Goal: Contribute content: Add original content to the website for others to see

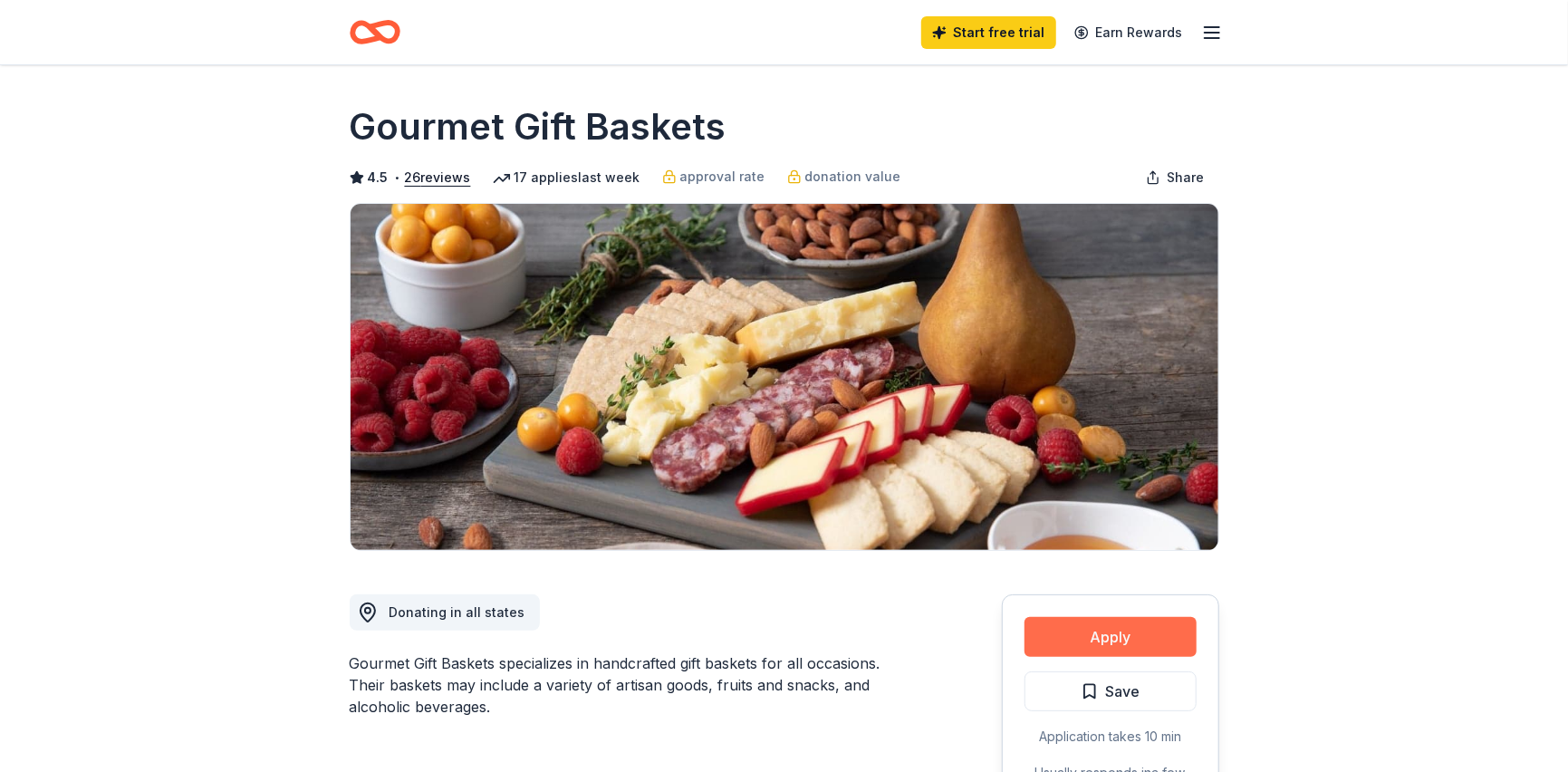
click at [1115, 643] on button "Apply" at bounding box center [1110, 636] width 172 height 40
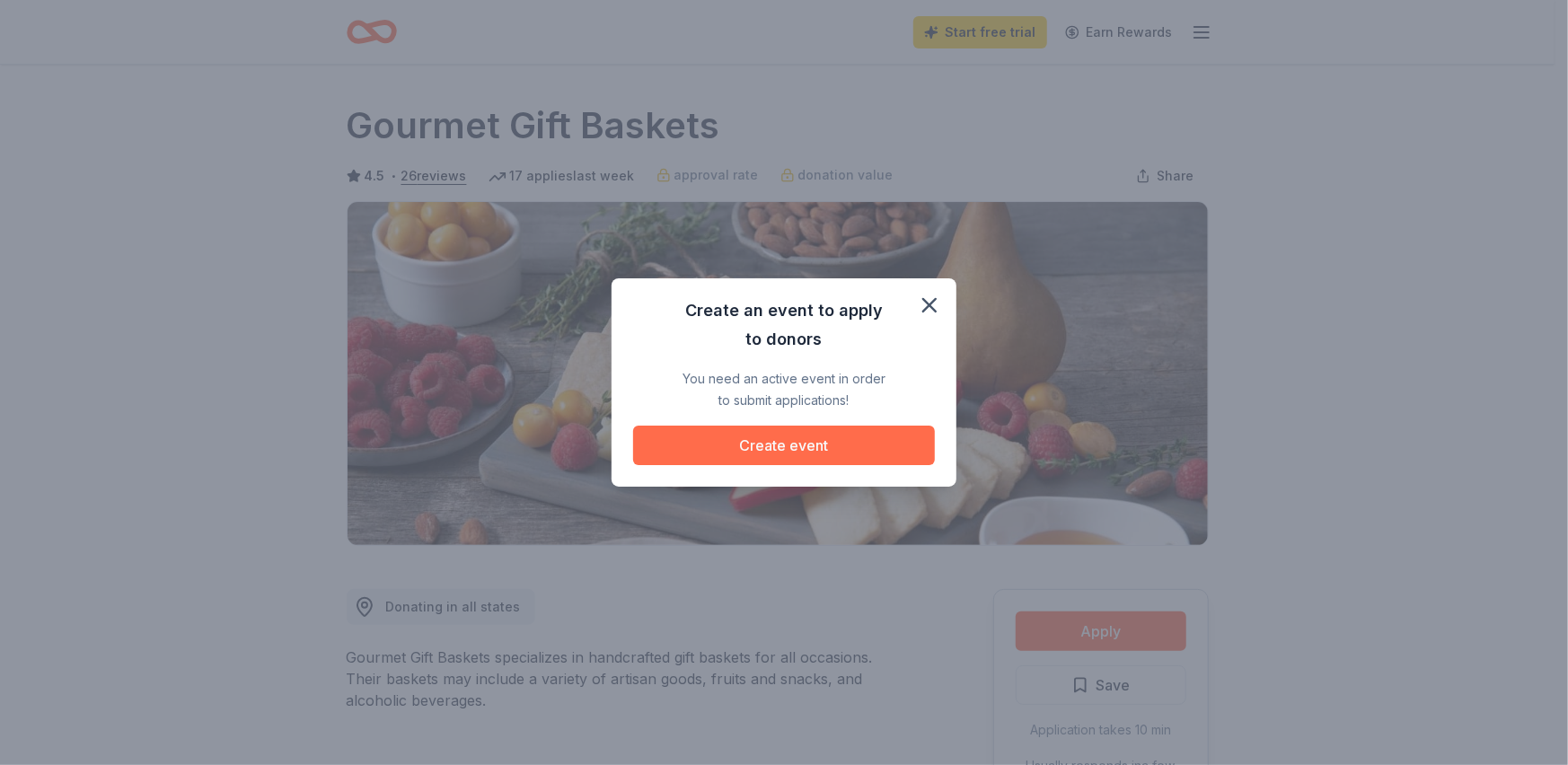
click at [843, 450] on button "Create event" at bounding box center [784, 445] width 302 height 39
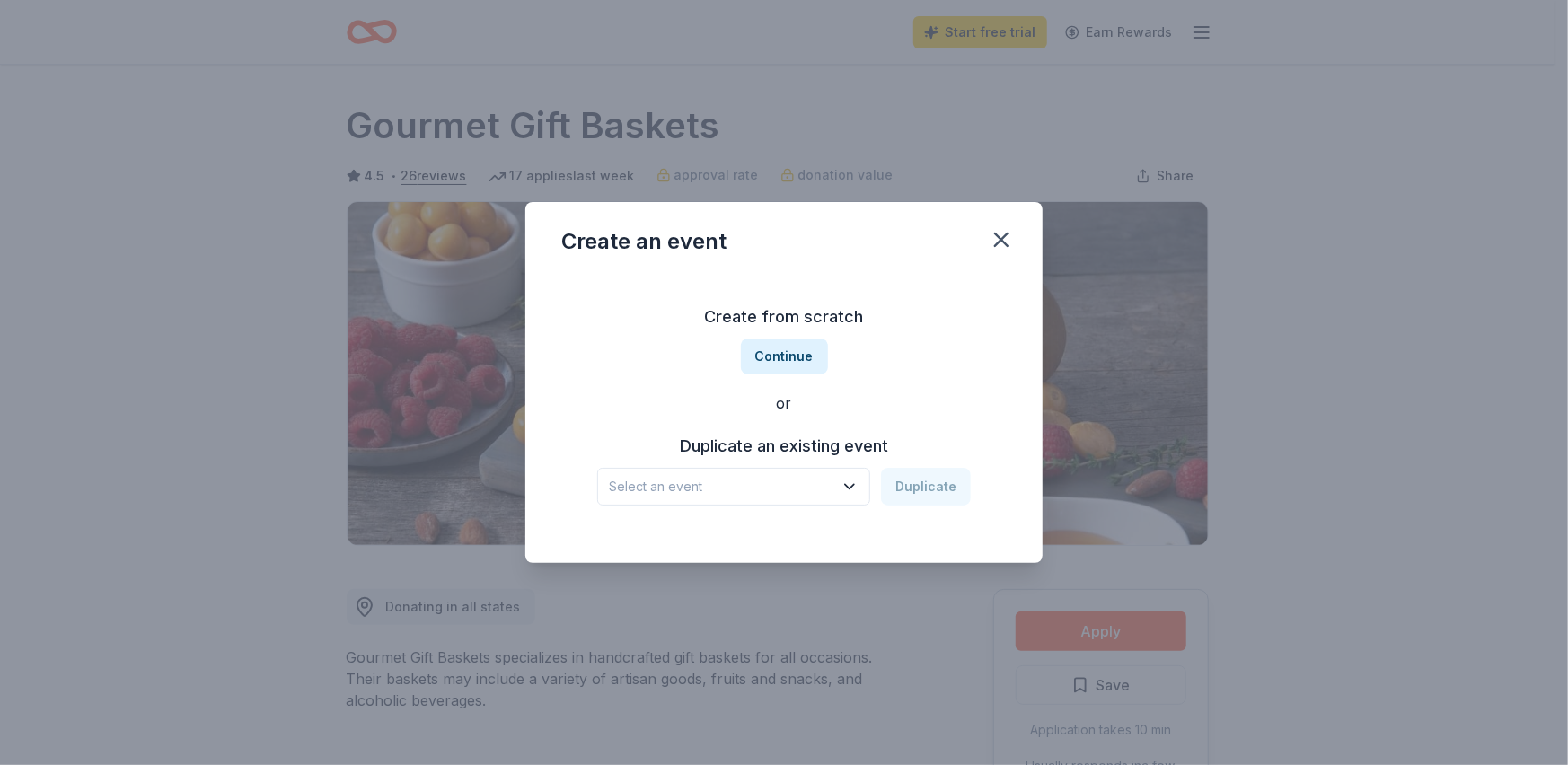
click at [759, 485] on span "Select an event" at bounding box center [721, 487] width 224 height 22
click at [803, 338] on button "Continue" at bounding box center [784, 356] width 87 height 36
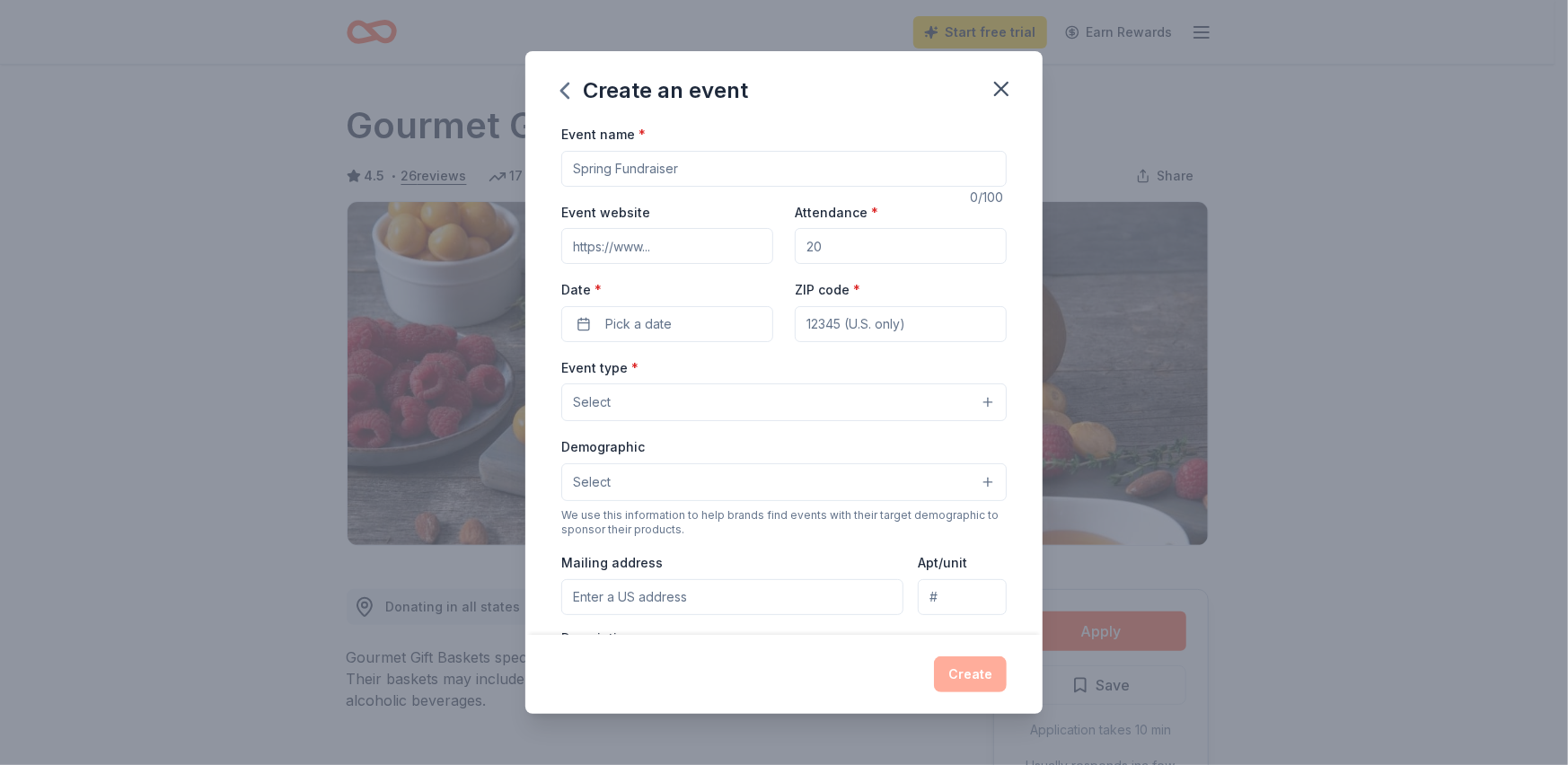
click at [658, 169] on input "Event name *" at bounding box center [784, 168] width 445 height 36
type input "Fall Festival"
drag, startPoint x: 843, startPoint y: 245, endPoint x: 761, endPoint y: 243, distance: 82.0
click at [761, 243] on div "Event website Attendance * Date * Pick a date ZIP code *" at bounding box center [784, 271] width 445 height 141
type input "200"
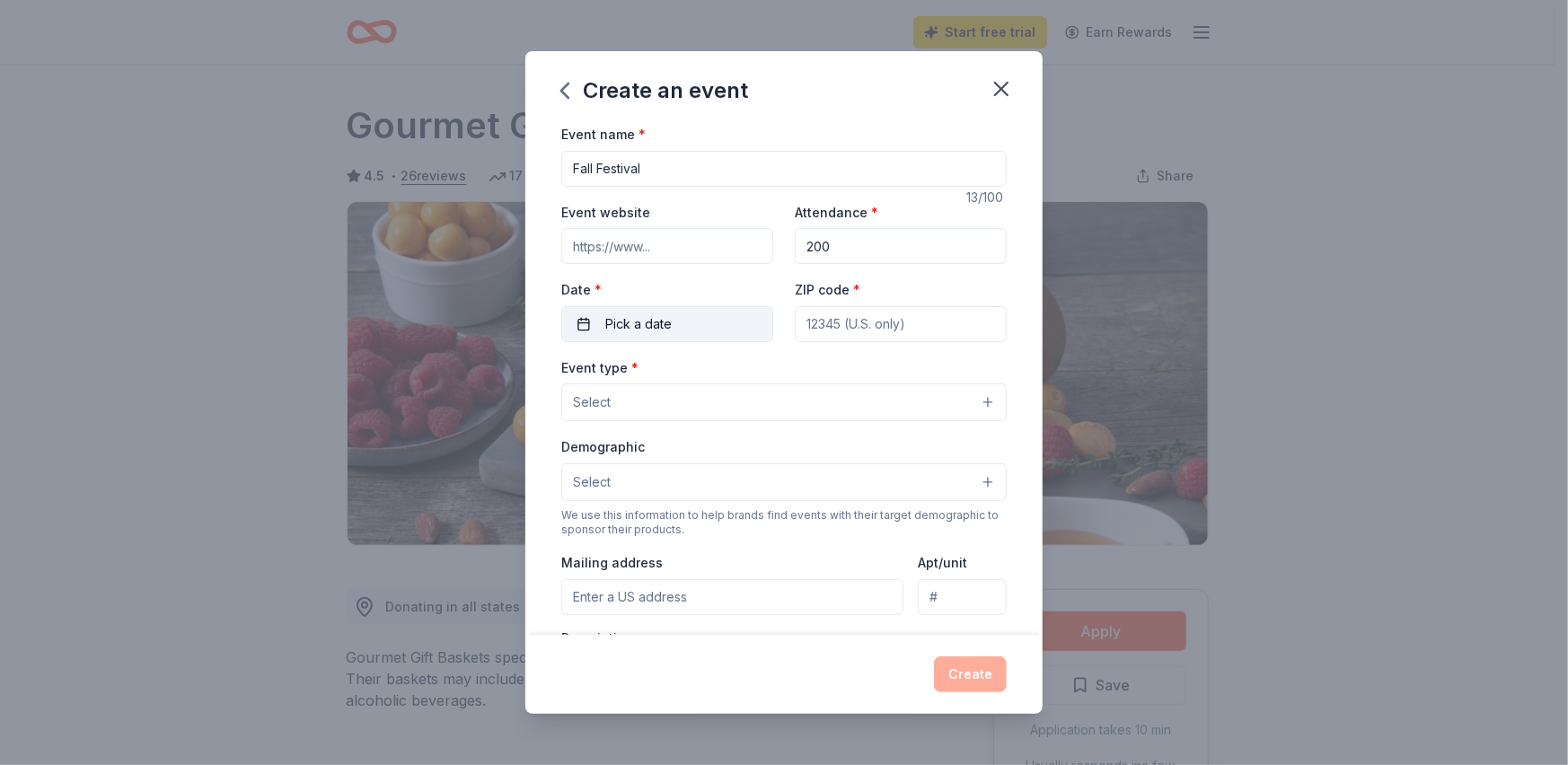
click at [660, 330] on span "Pick a date" at bounding box center [638, 325] width 67 height 22
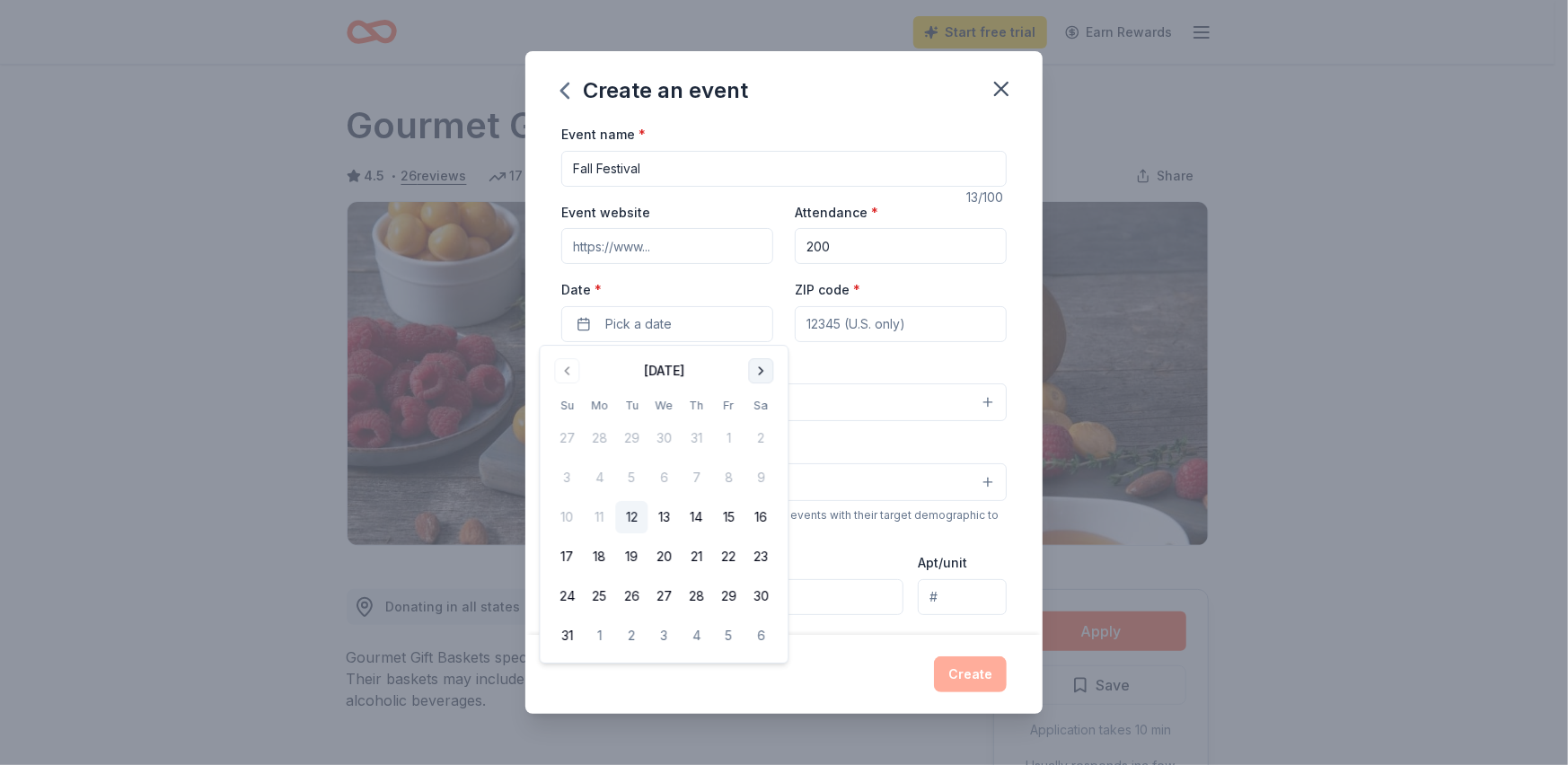
click at [762, 371] on button "Go to next month" at bounding box center [761, 371] width 26 height 26
click at [761, 371] on button "Go to next month" at bounding box center [761, 371] width 26 height 26
click at [759, 553] on button "25" at bounding box center [760, 556] width 32 height 32
click at [868, 320] on input "ZIP code *" at bounding box center [900, 324] width 212 height 36
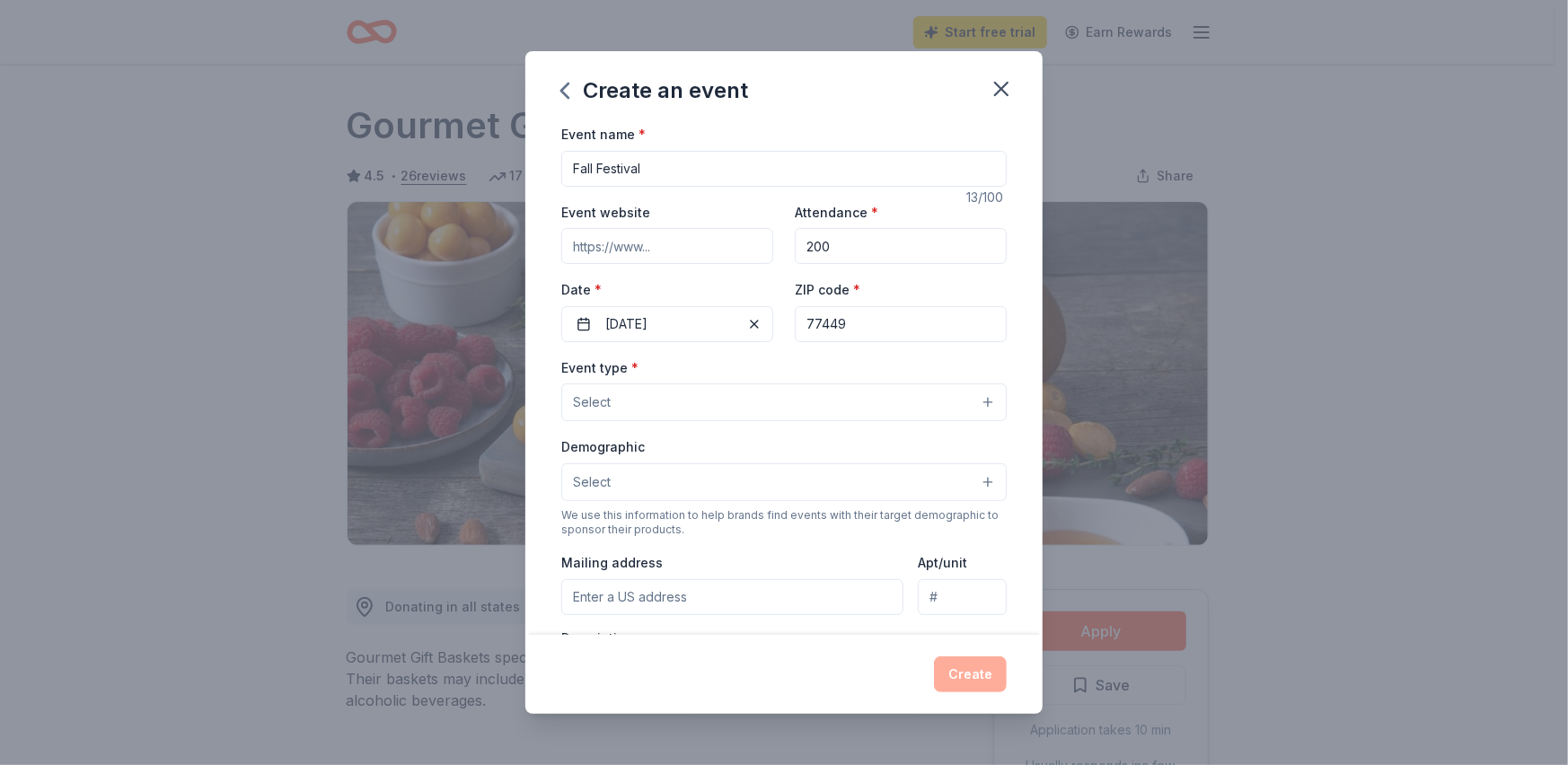
type input "77449"
click at [698, 408] on button "Select" at bounding box center [784, 401] width 445 height 37
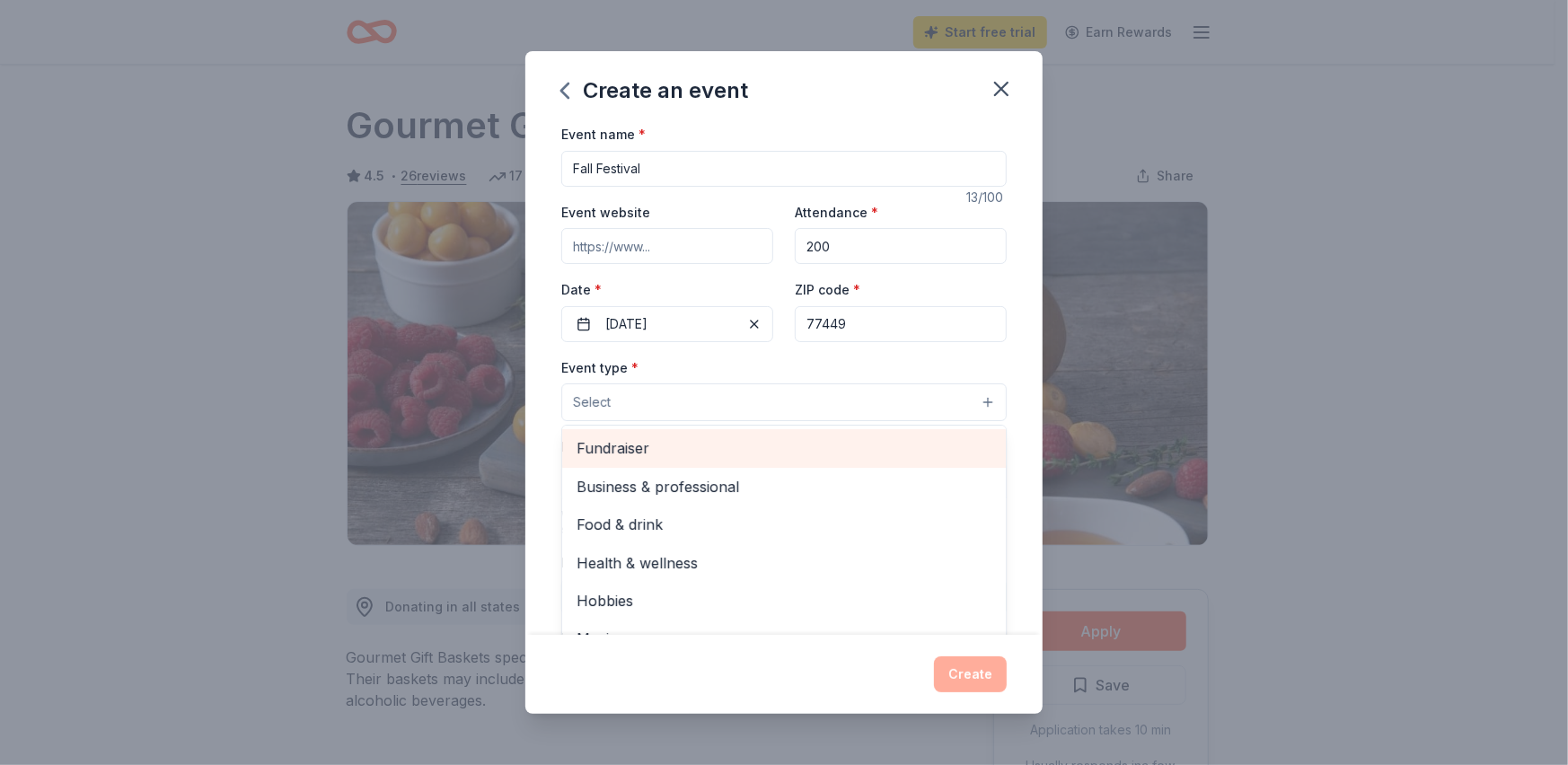
click at [683, 444] on span "Fundraiser" at bounding box center [784, 448] width 415 height 24
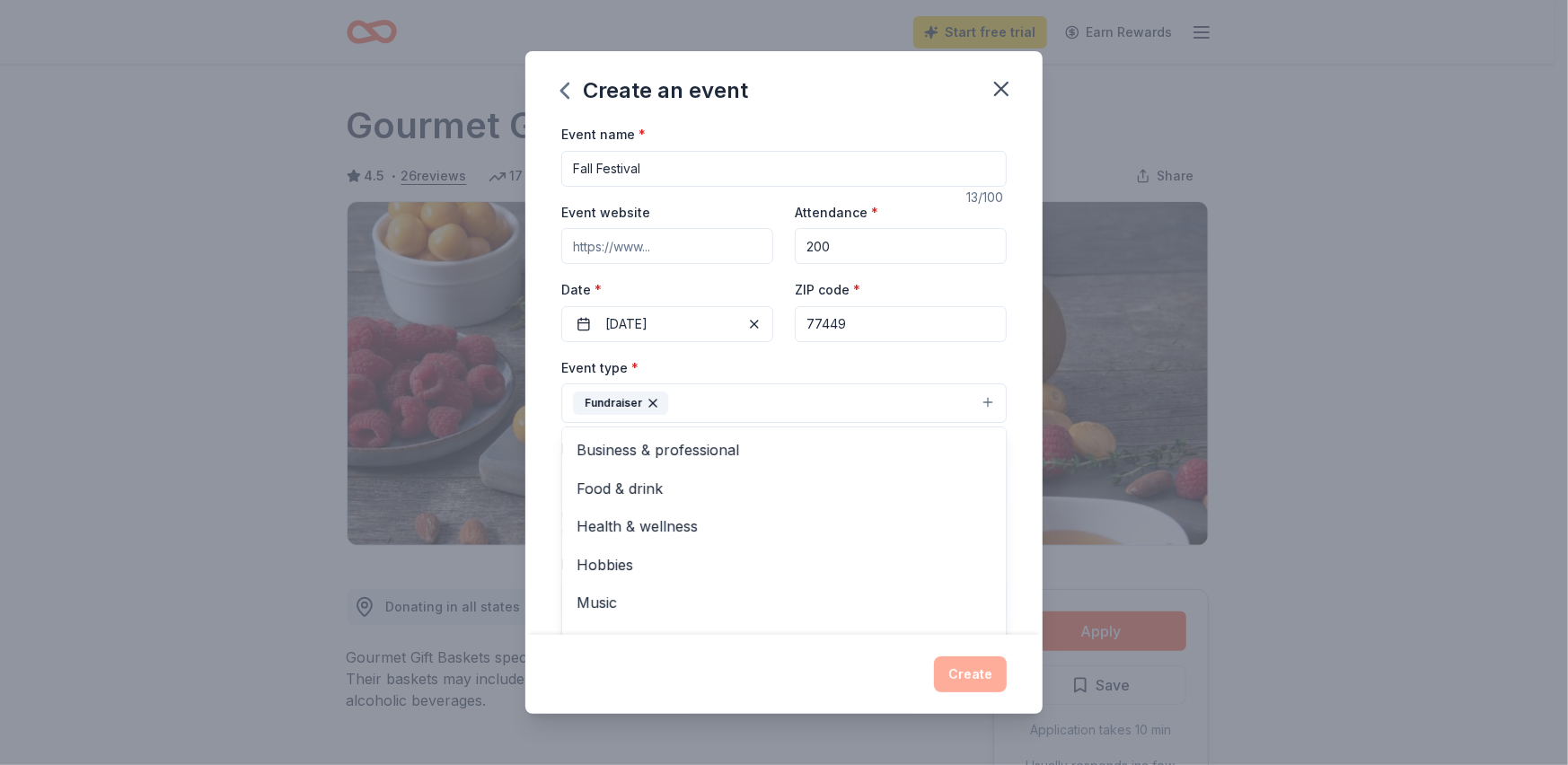
click at [899, 363] on div "Event type * Fundraiser Business & professional Food & drink Health & wellness …" at bounding box center [784, 390] width 445 height 67
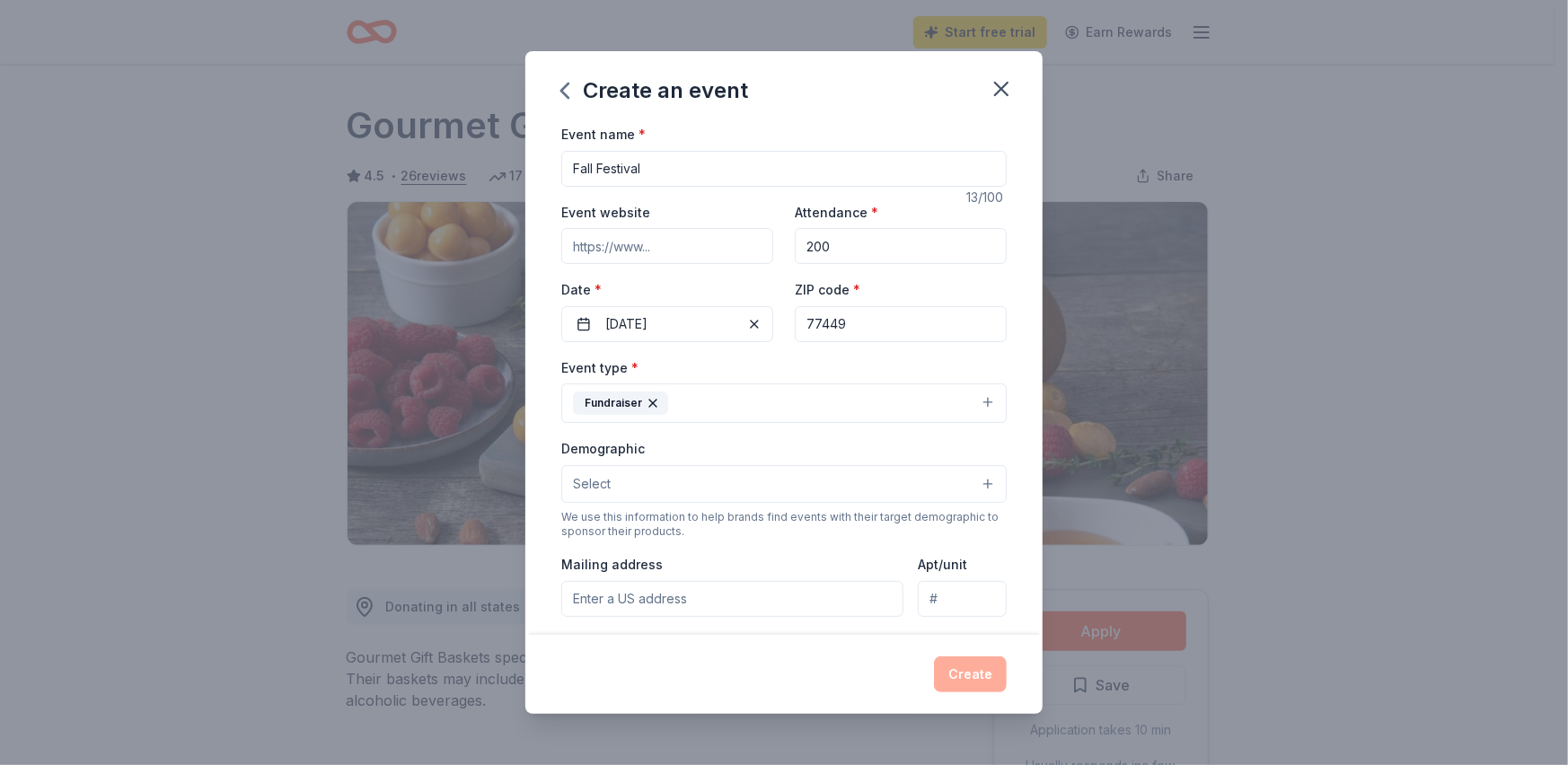
click at [707, 485] on button "Select" at bounding box center [784, 483] width 445 height 37
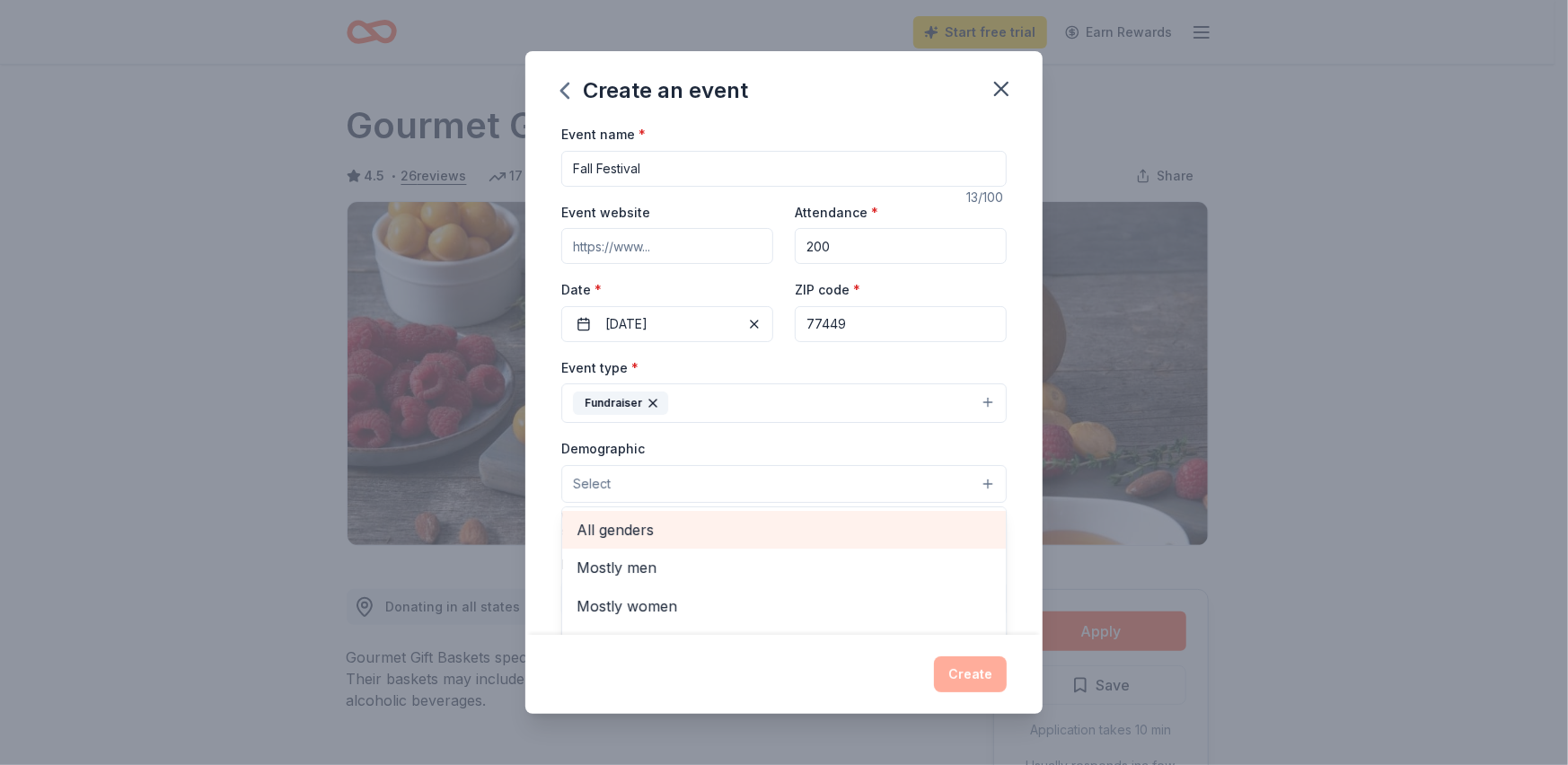
click at [706, 531] on span "All genders" at bounding box center [784, 530] width 415 height 24
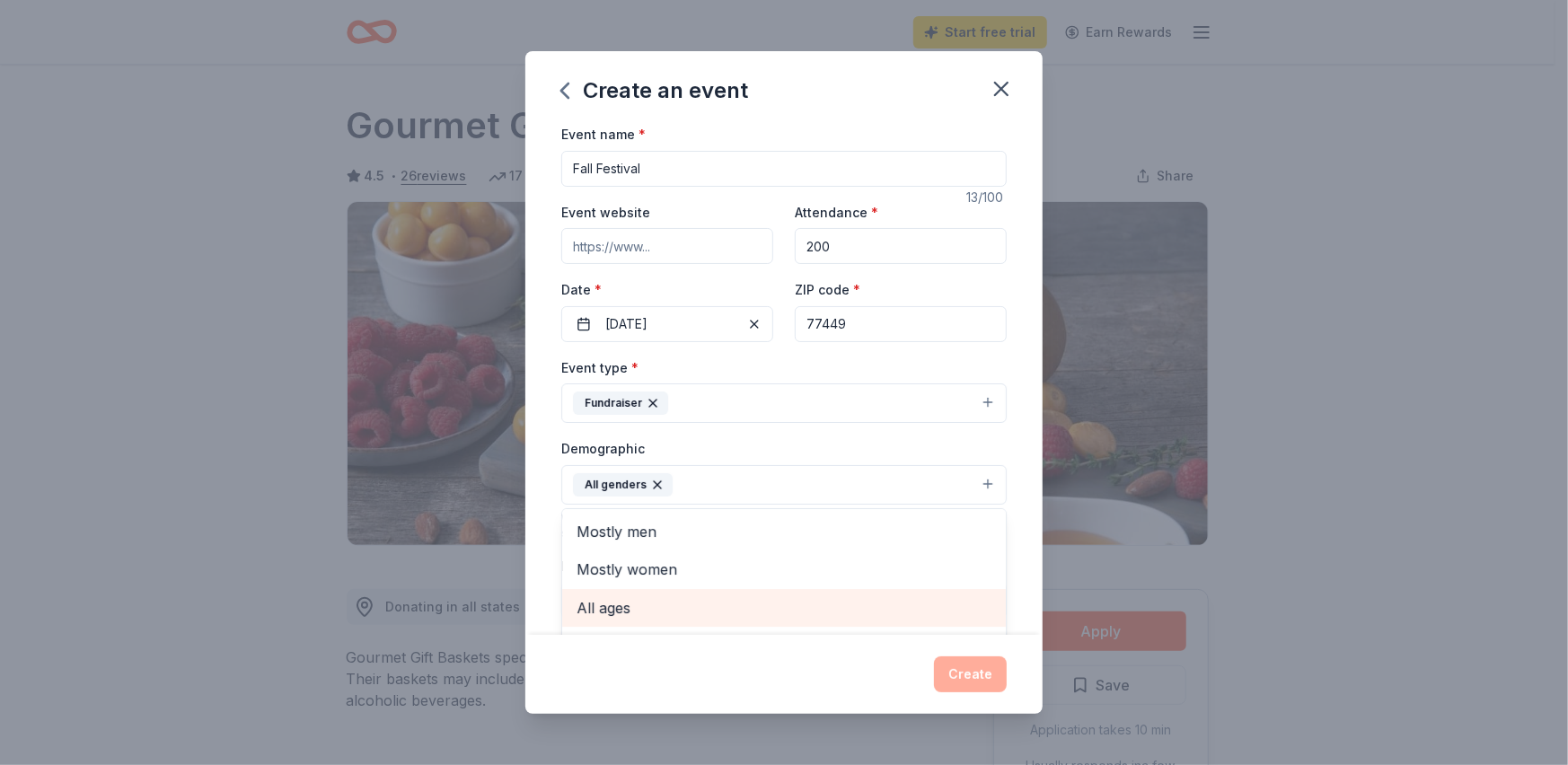
click at [603, 610] on span "All ages" at bounding box center [784, 608] width 415 height 24
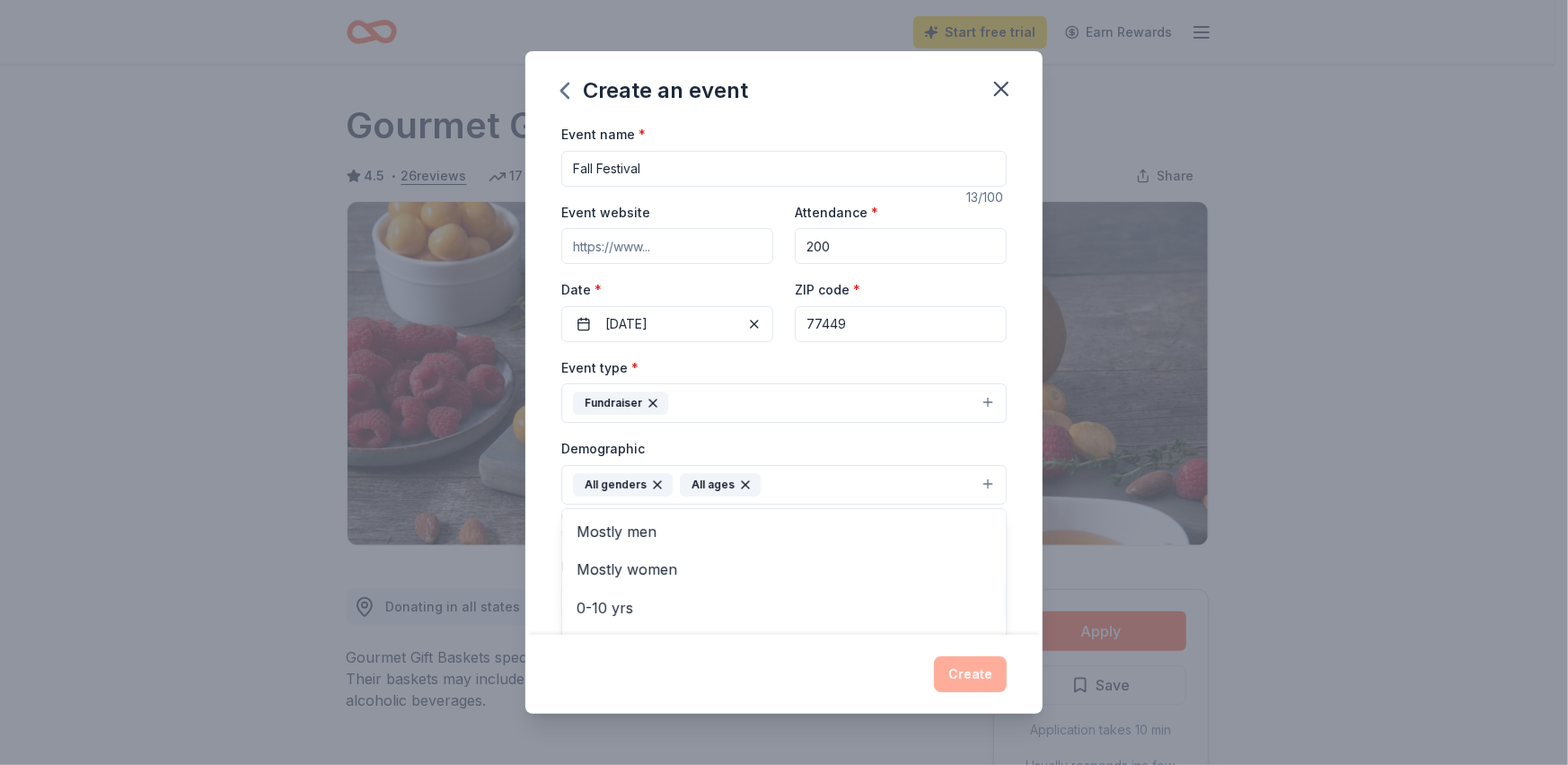
click at [551, 524] on div "Event name * Fall Festival 13 /100 Event website Attendance * 200 Date * [DATE]…" at bounding box center [784, 378] width 517 height 512
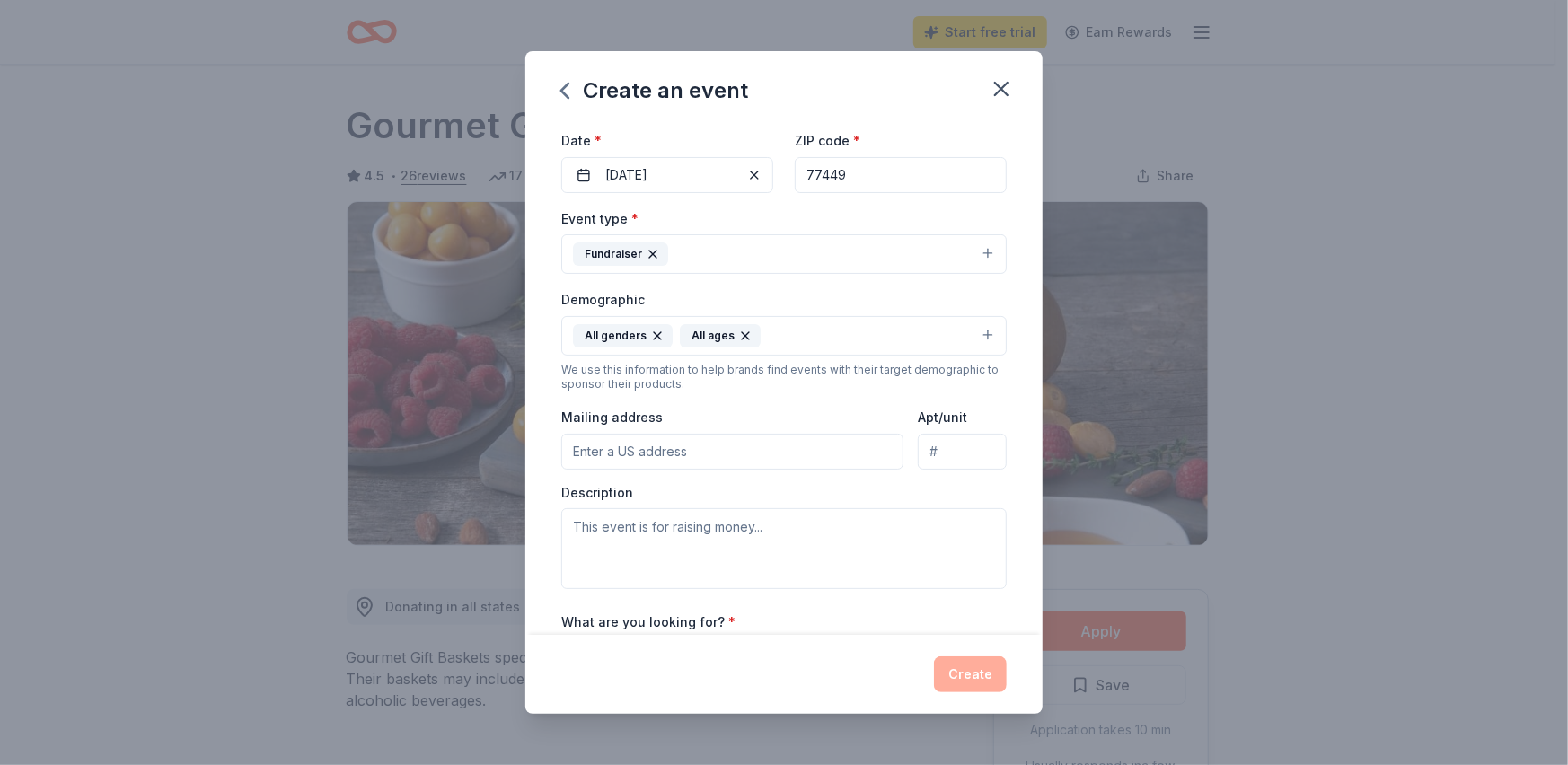
scroll to position [149, 0]
click at [707, 446] on input "Mailing address" at bounding box center [732, 450] width 342 height 36
type input "[STREET_ADDRESS]"
click at [731, 545] on textarea at bounding box center [784, 548] width 445 height 81
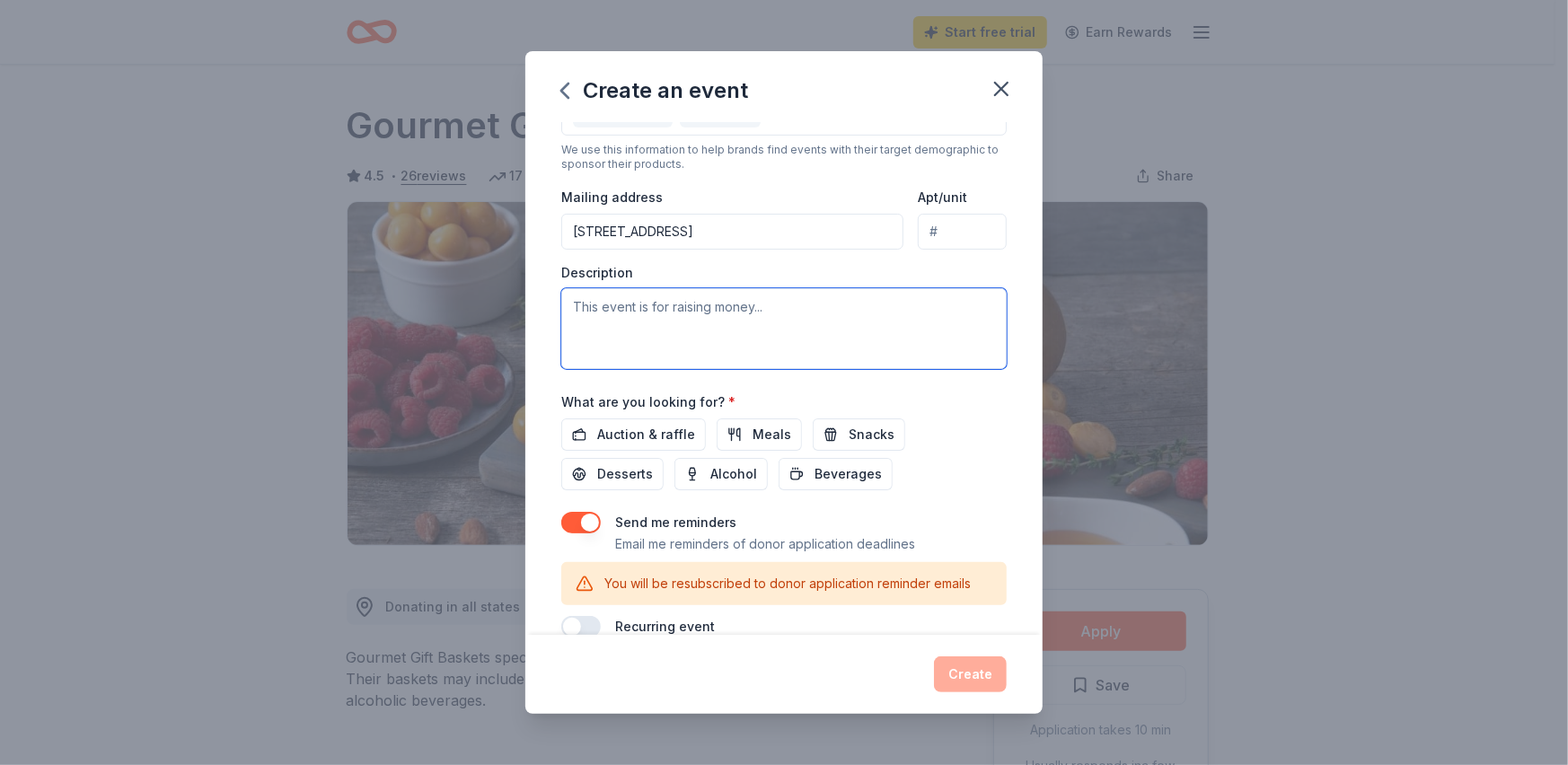
scroll to position [397, 0]
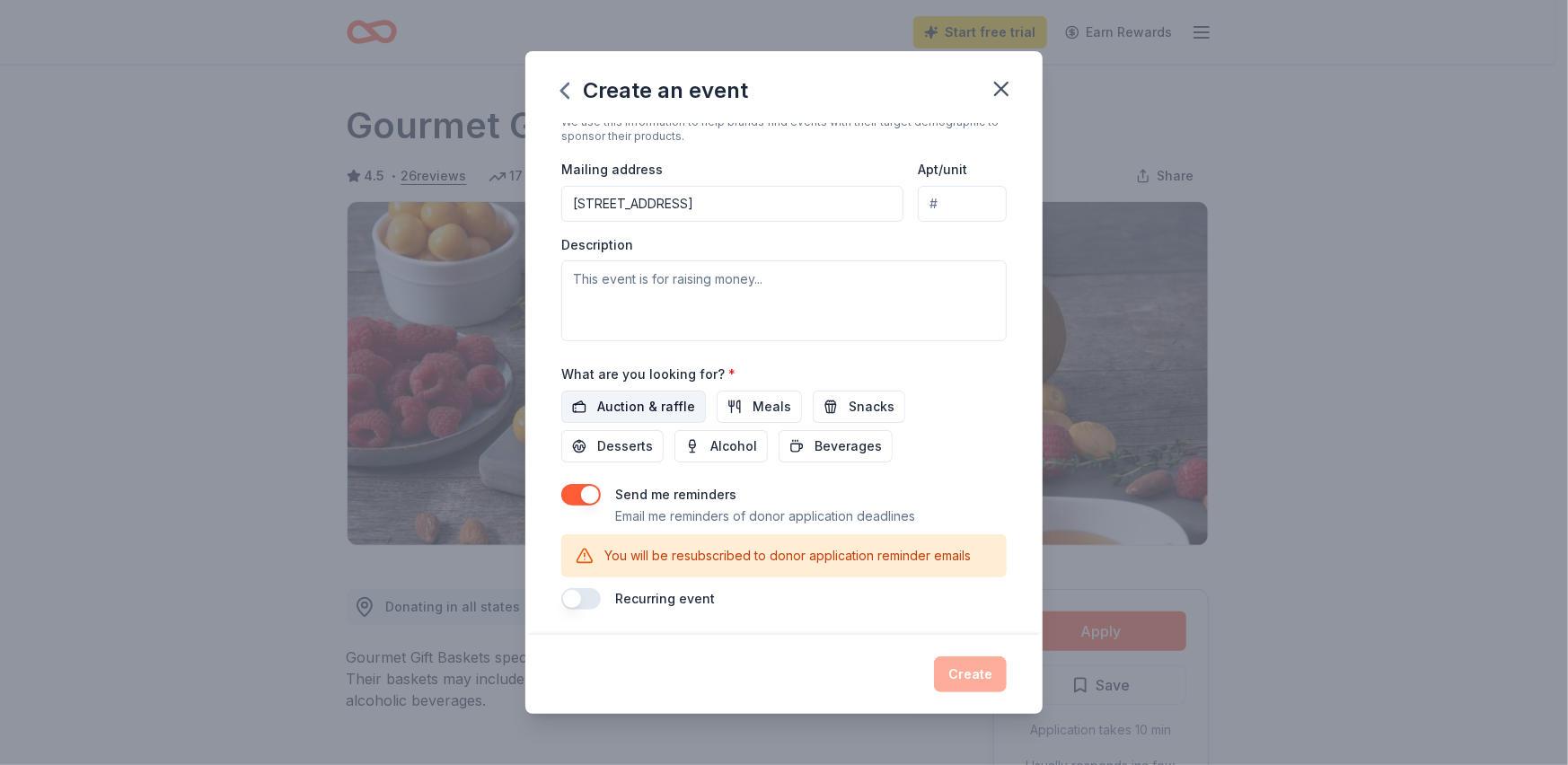
click at [625, 411] on span "Auction & raffle" at bounding box center [646, 407] width 98 height 22
click at [753, 285] on textarea at bounding box center [784, 300] width 445 height 81
click at [593, 496] on button "button" at bounding box center [580, 495] width 39 height 22
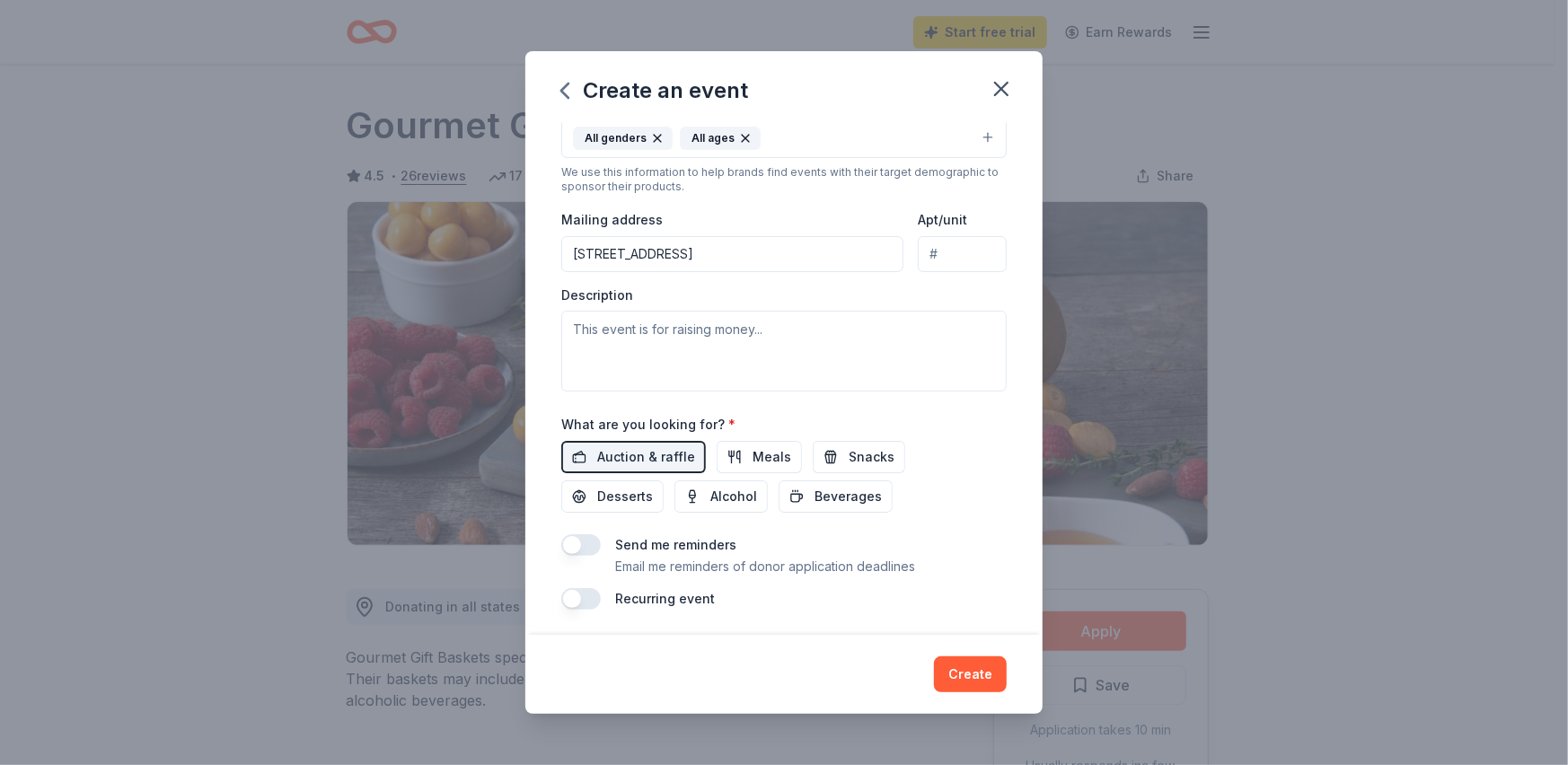
click at [569, 543] on button "button" at bounding box center [580, 545] width 39 height 22
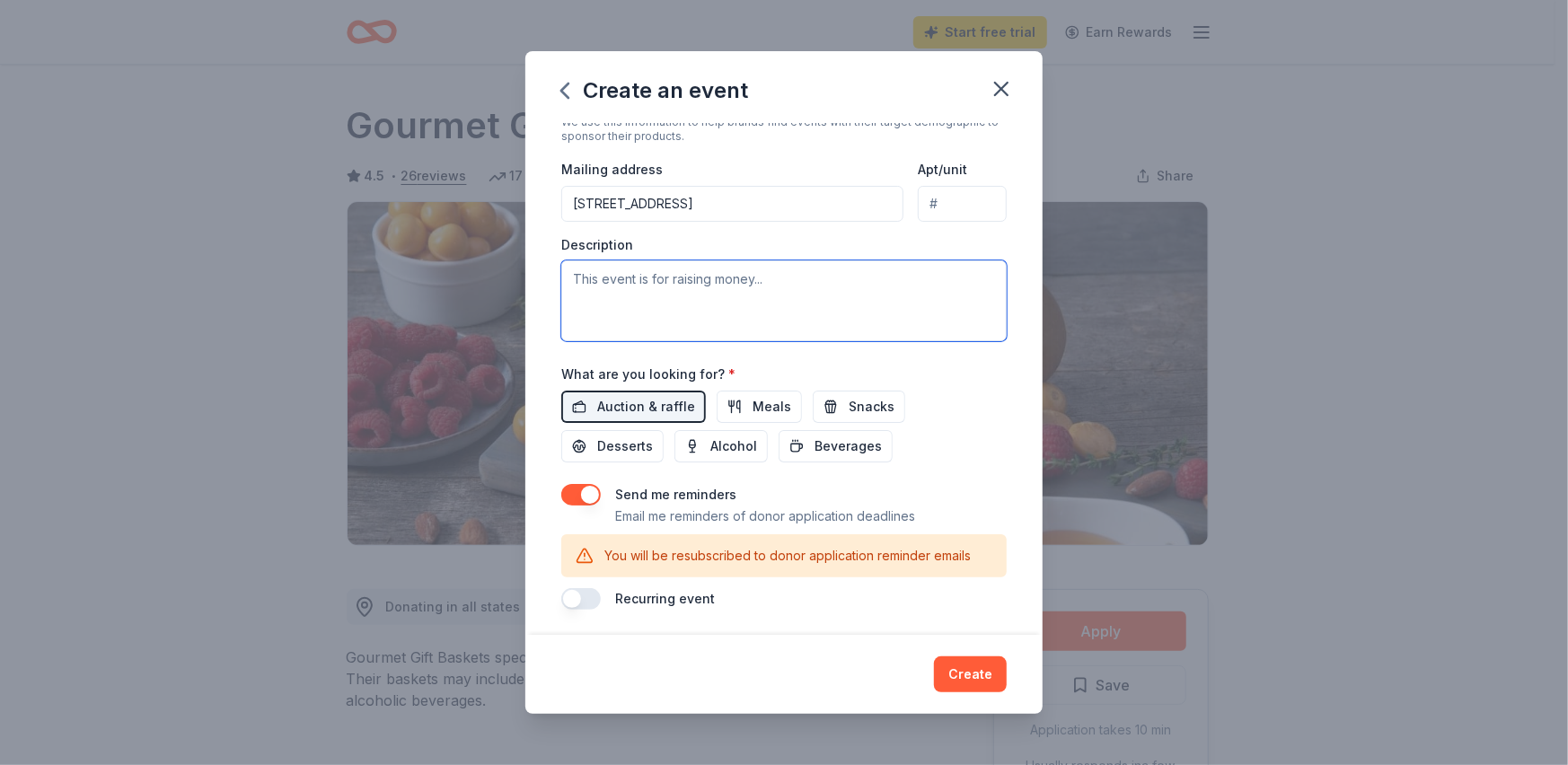
click at [671, 290] on textarea at bounding box center [784, 300] width 445 height 81
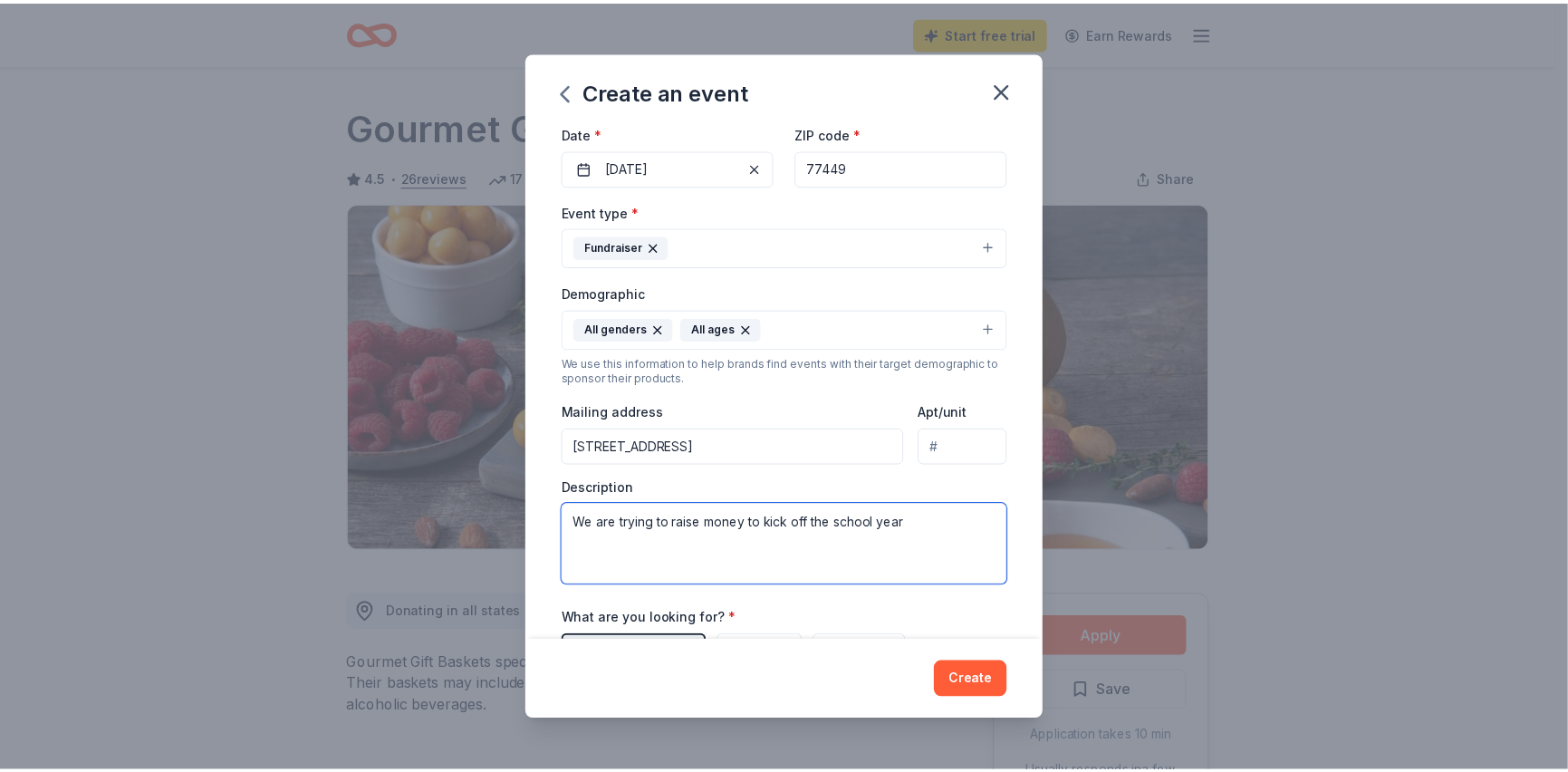
scroll to position [302, 0]
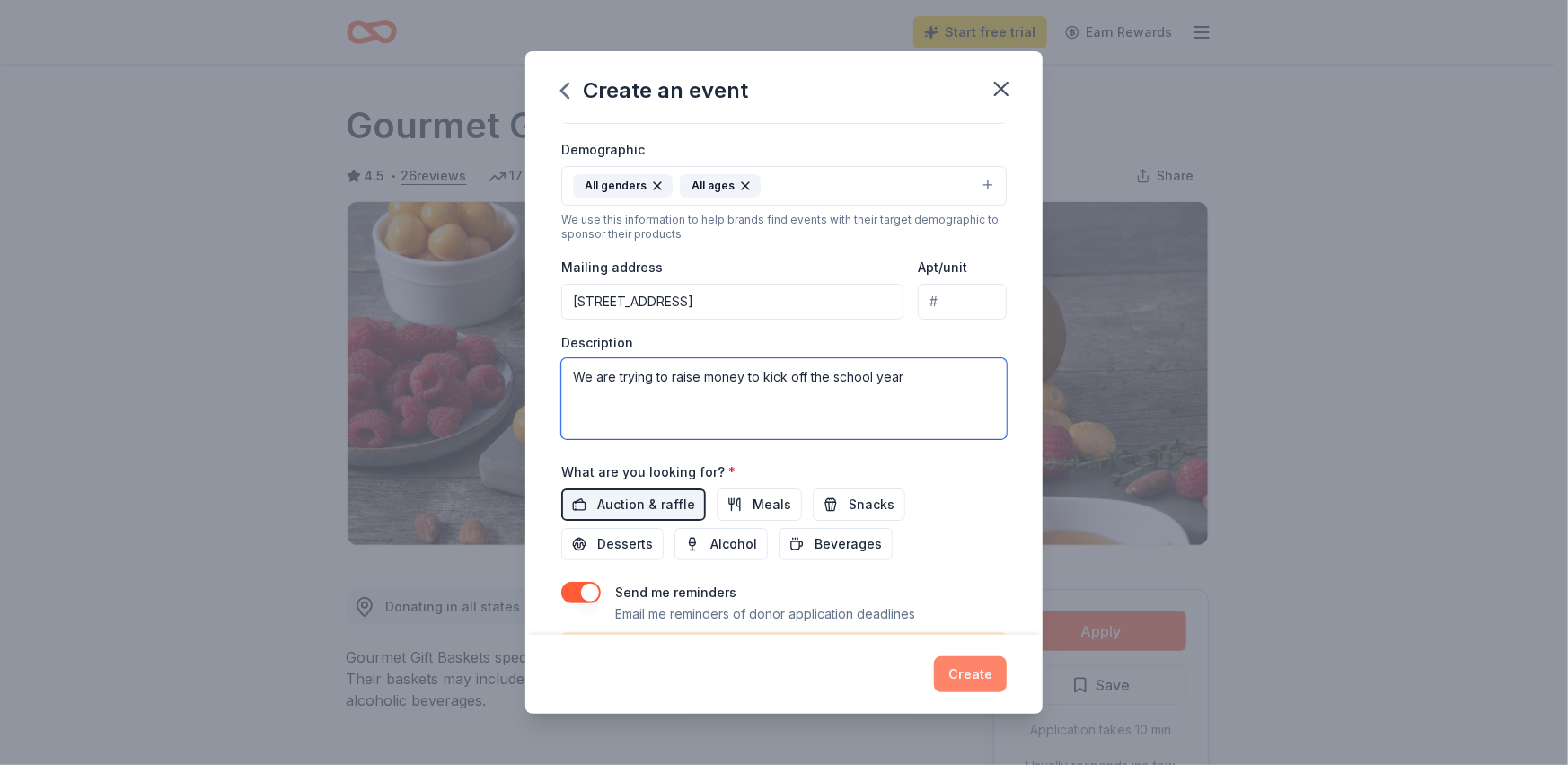
type textarea "We are trying to raise money to kick off the school year"
click at [992, 671] on button "Create" at bounding box center [971, 674] width 73 height 36
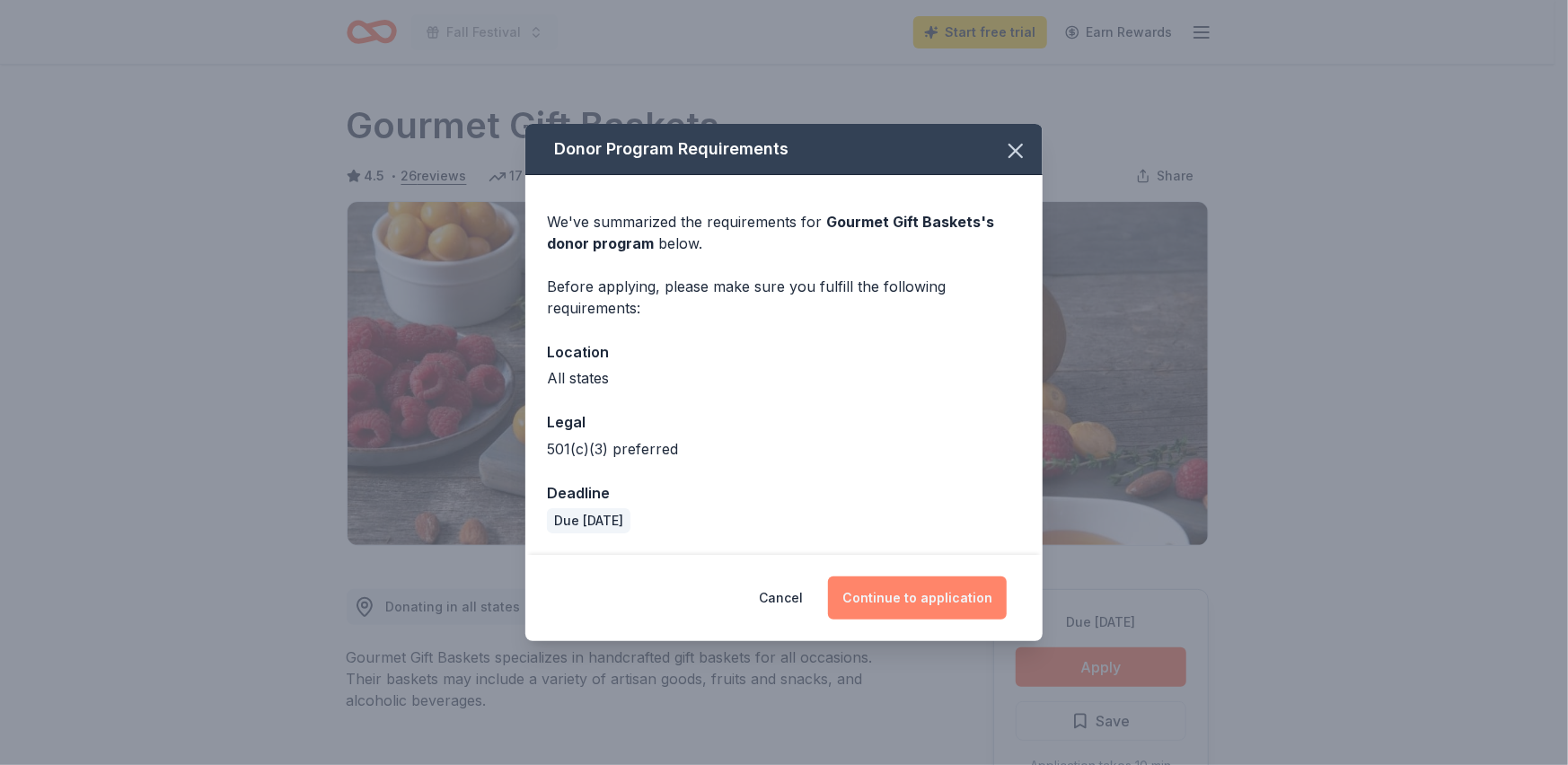
click at [875, 605] on button "Continue to application" at bounding box center [918, 597] width 179 height 43
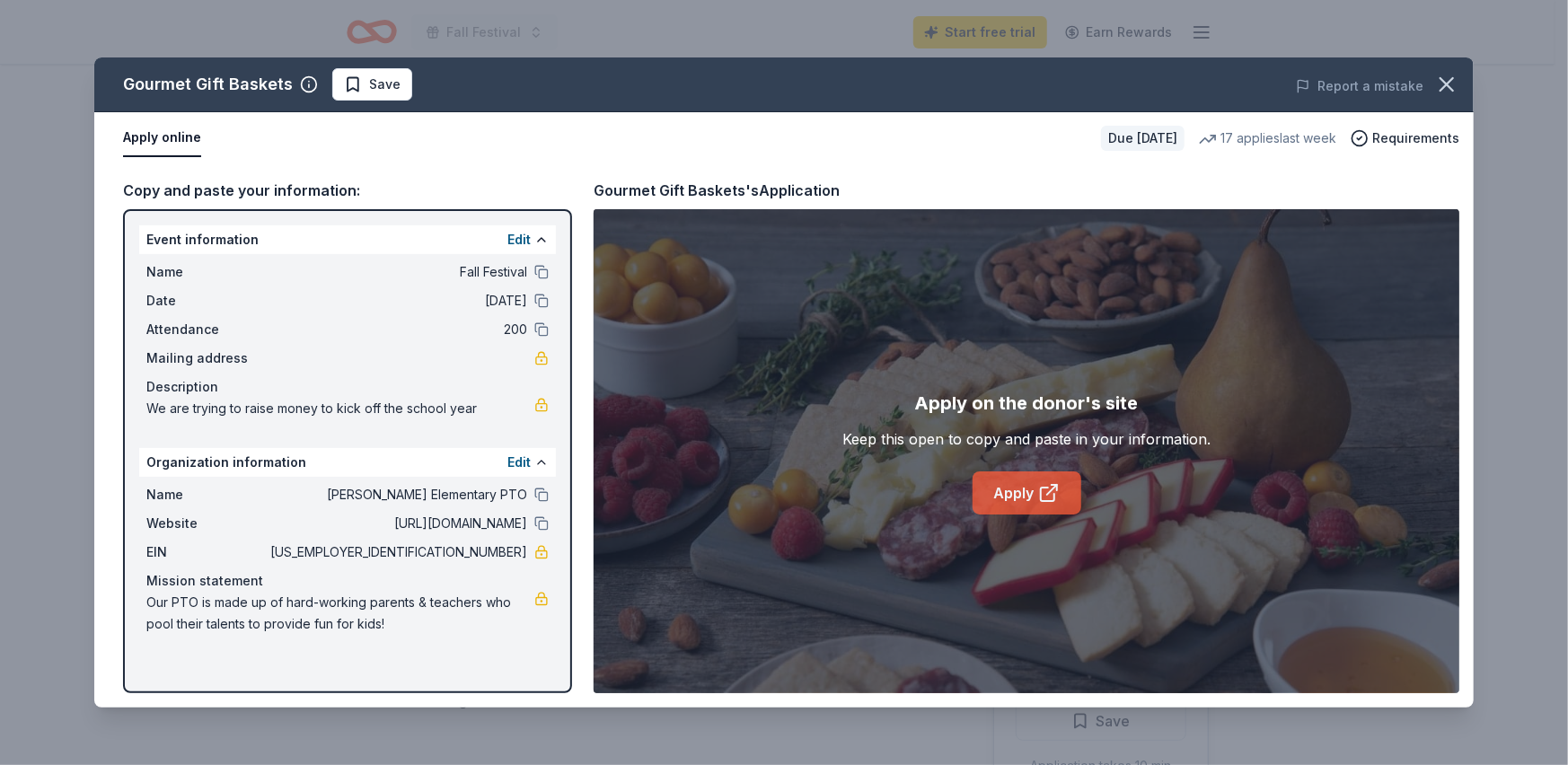
click at [1022, 498] on link "Apply" at bounding box center [1026, 492] width 109 height 43
click at [1451, 85] on icon "button" at bounding box center [1447, 85] width 26 height 26
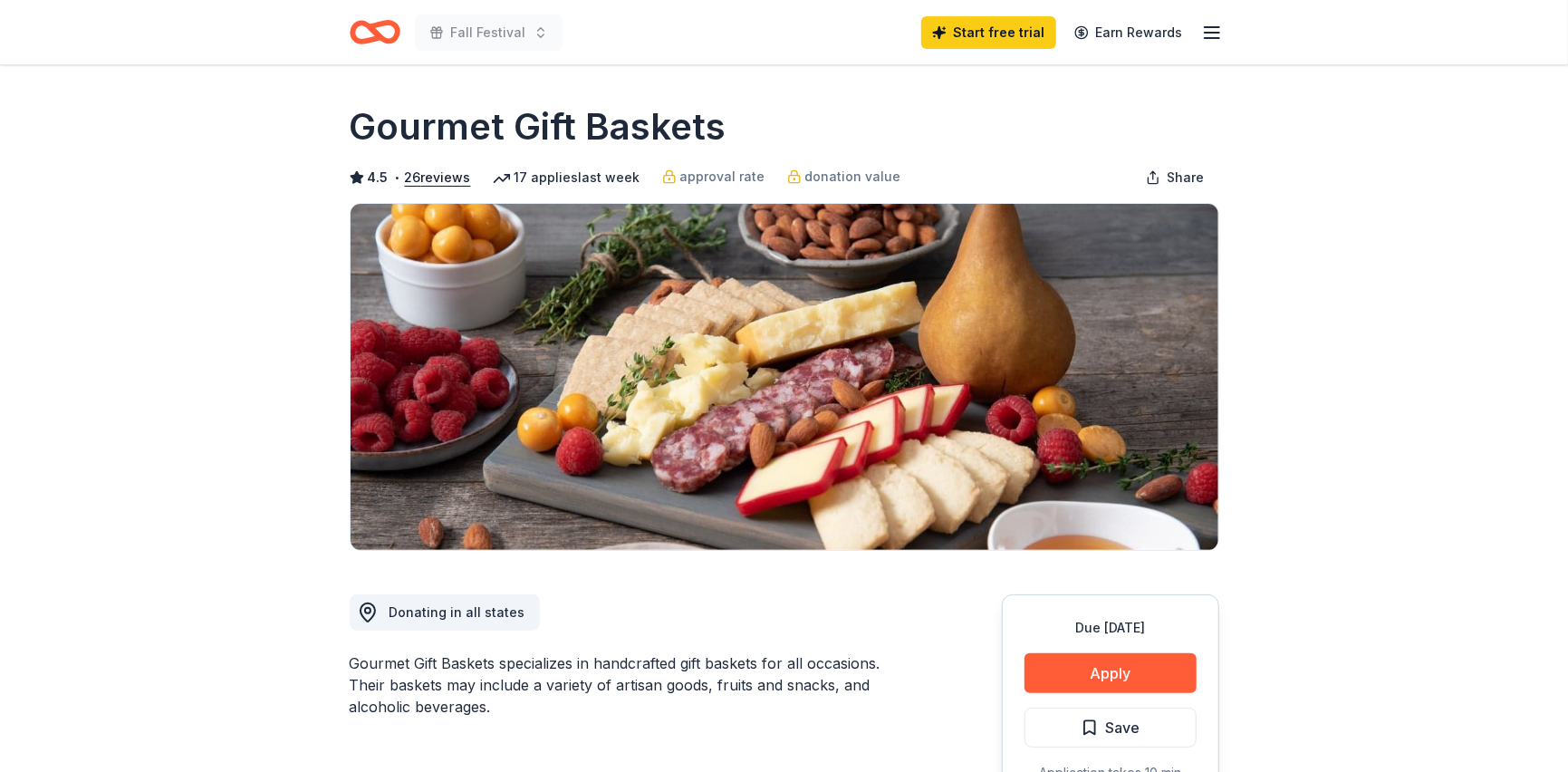
click at [379, 32] on icon "Home" at bounding box center [366, 32] width 29 height 18
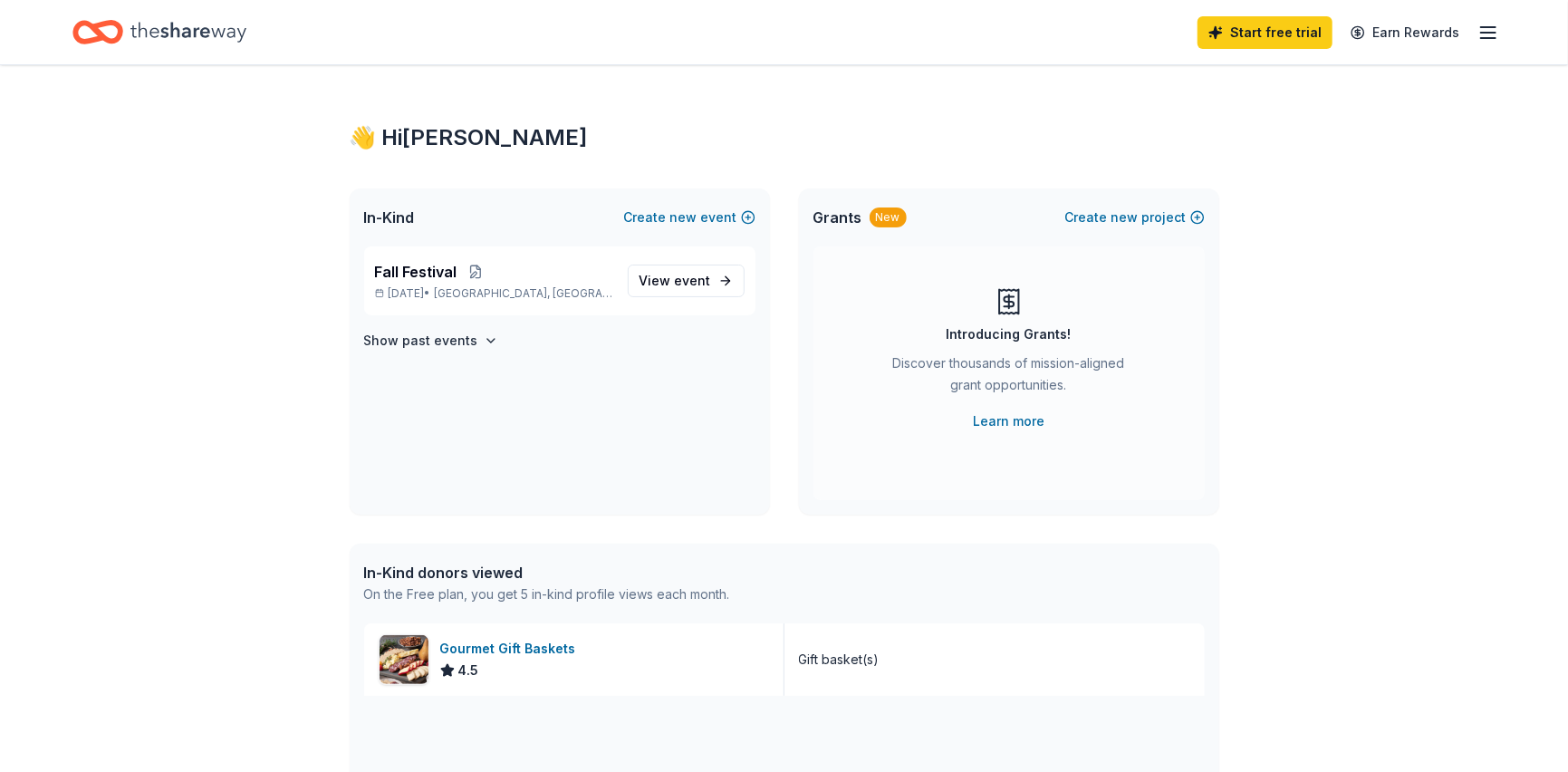
click at [202, 27] on icon "Home" at bounding box center [189, 32] width 116 height 37
click at [82, 37] on icon "Home" at bounding box center [98, 32] width 51 height 42
click at [1496, 29] on icon "button" at bounding box center [1488, 33] width 22 height 22
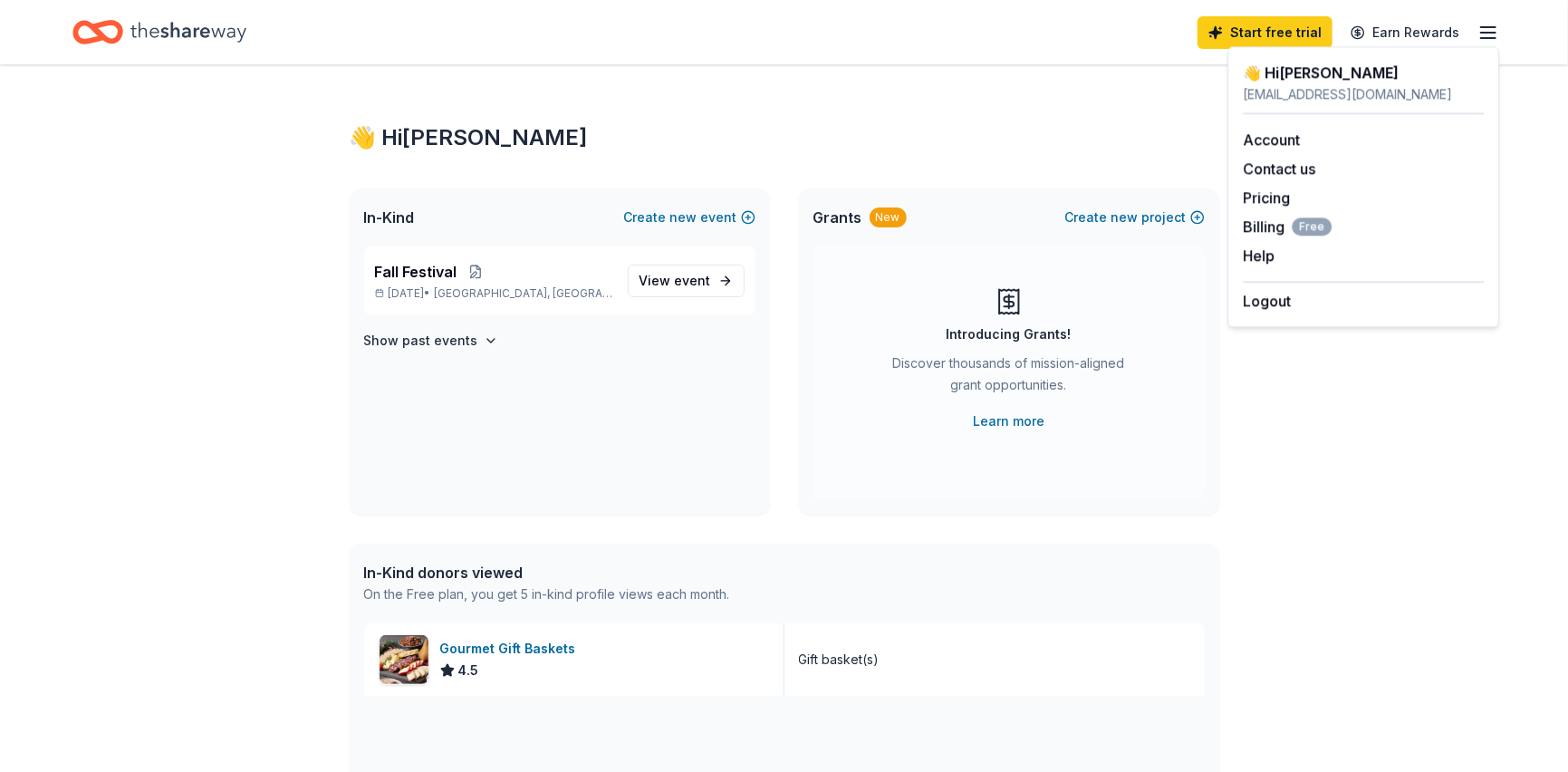
click at [1396, 482] on div "👋 Hi [PERSON_NAME] In-Kind Create new event Fall Festival [DATE] • [GEOGRAPHIC_…" at bounding box center [784, 697] width 1568 height 1264
